Goal: Check status: Check status

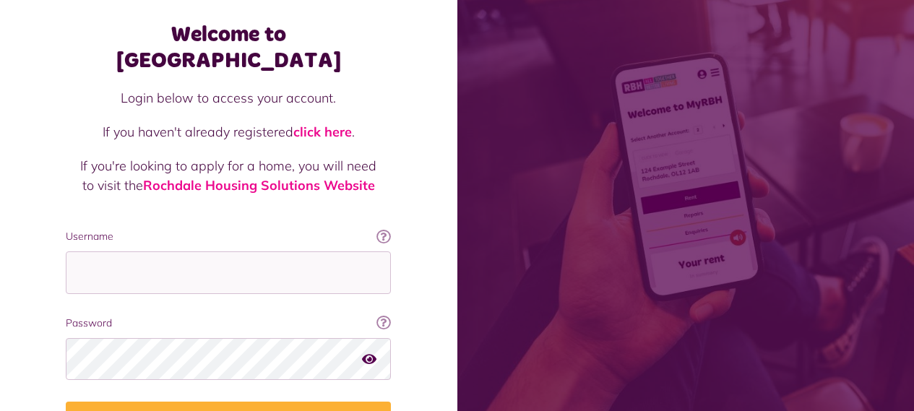
scroll to position [144, 0]
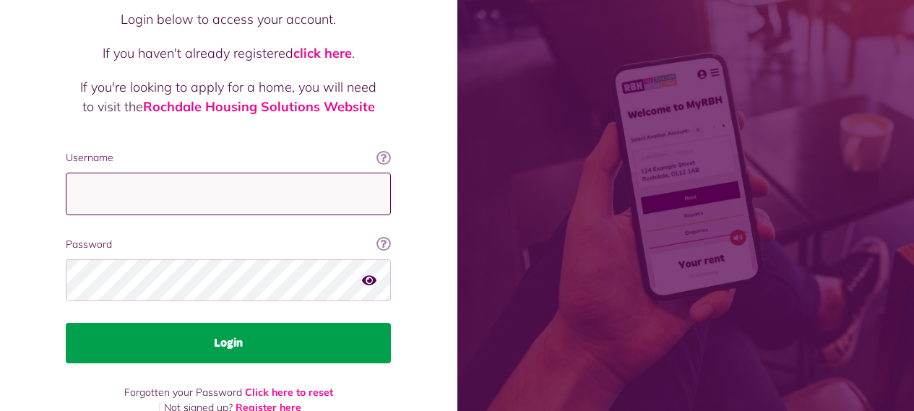
type input "**********"
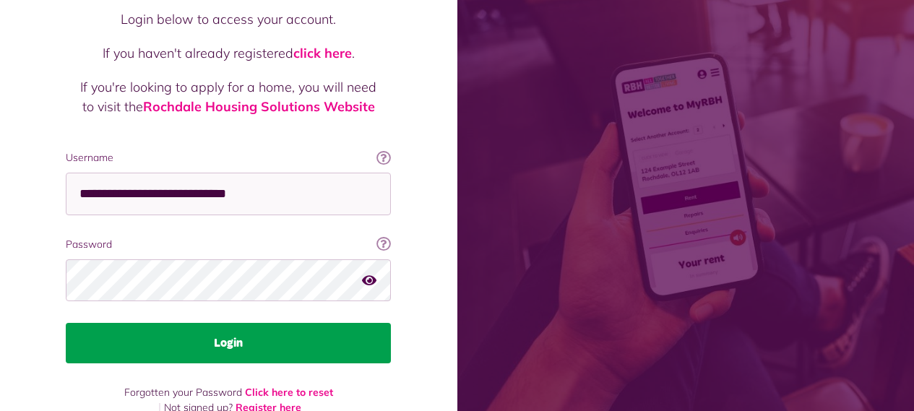
click at [238, 323] on button "Login" at bounding box center [228, 343] width 325 height 40
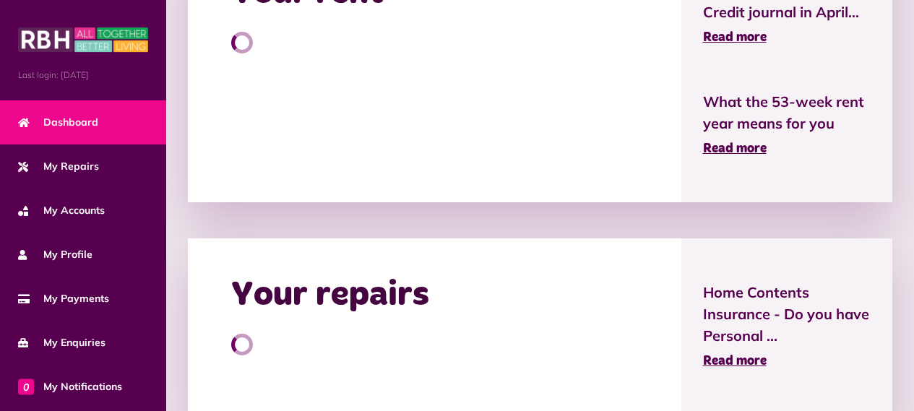
scroll to position [434, 0]
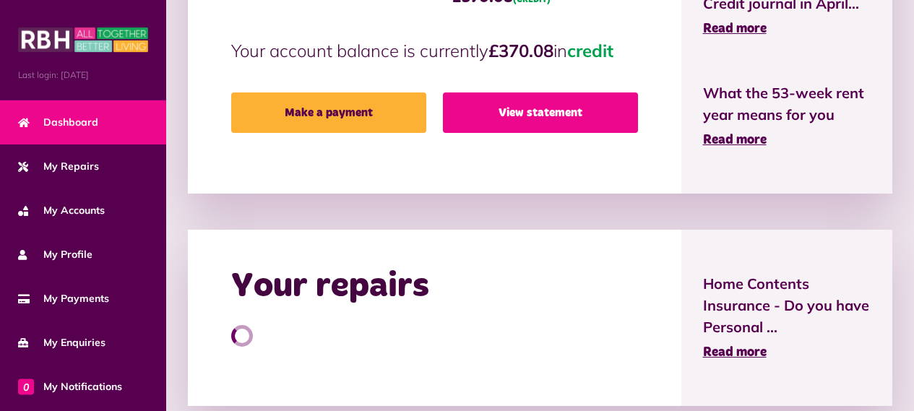
click at [504, 113] on link "View statement" at bounding box center [540, 113] width 195 height 40
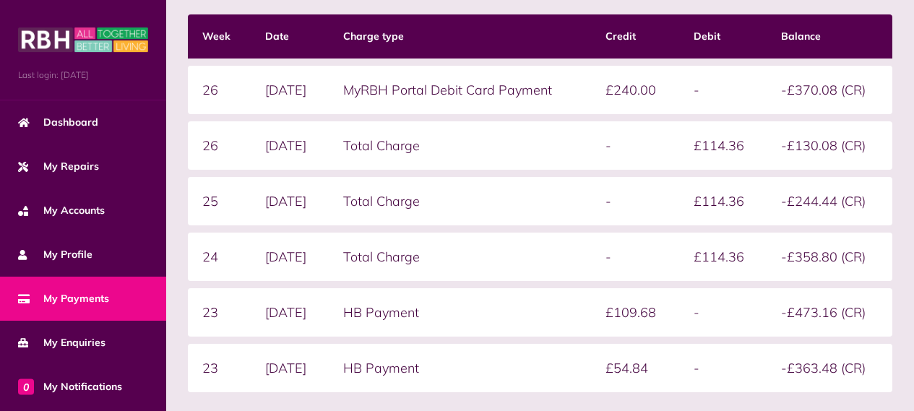
scroll to position [217, 0]
